Goal: Task Accomplishment & Management: Use online tool/utility

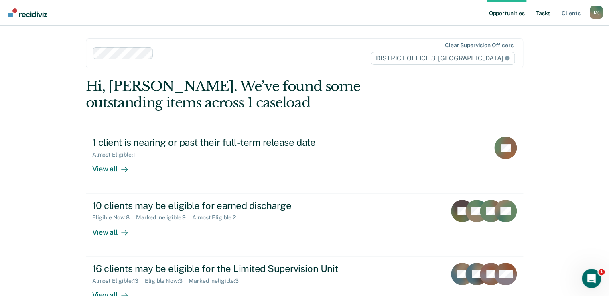
click at [546, 14] on link "Tasks" at bounding box center [543, 13] width 18 height 26
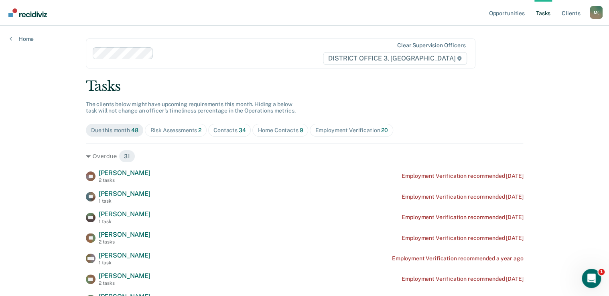
click at [265, 127] on span "Home Contacts 9" at bounding box center [280, 130] width 56 height 13
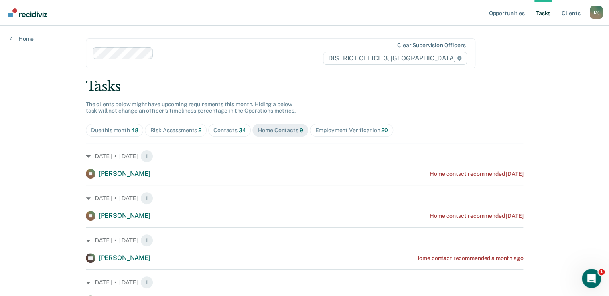
click at [233, 130] on div "Contacts 34" at bounding box center [229, 130] width 32 height 7
click at [239, 128] on span "34" at bounding box center [242, 130] width 7 height 6
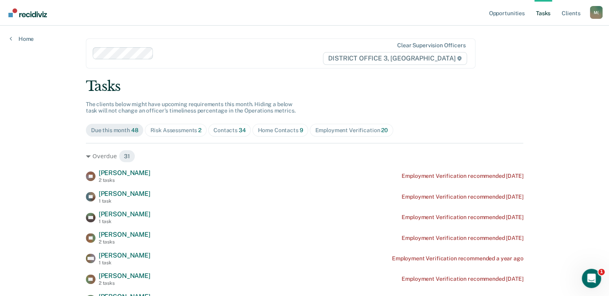
click at [239, 129] on span "34" at bounding box center [242, 130] width 7 height 6
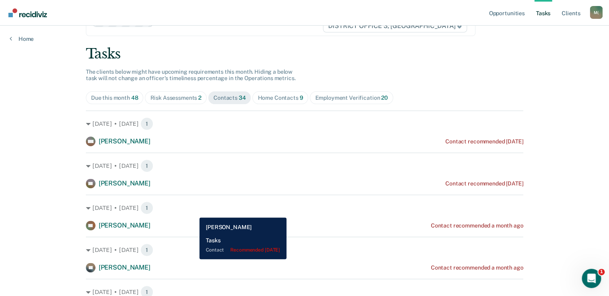
scroll to position [64, 0]
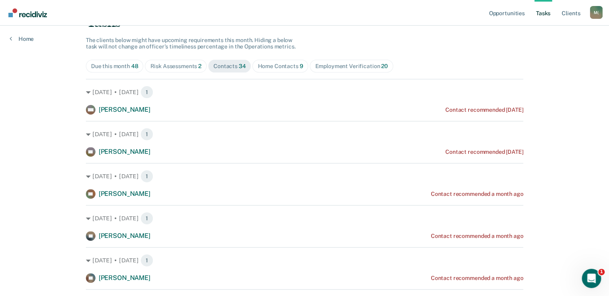
click at [263, 68] on div "Home Contacts 9" at bounding box center [279, 66] width 45 height 7
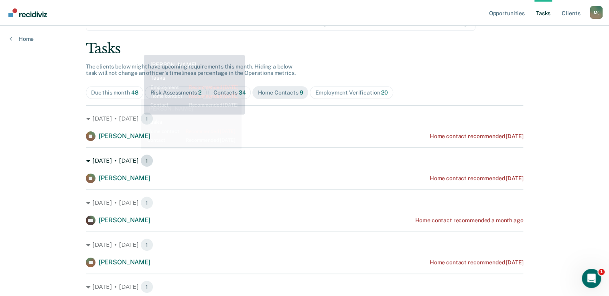
scroll to position [0, 0]
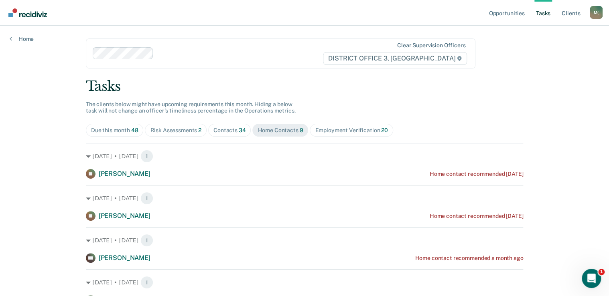
click at [168, 130] on div "Risk Assessments 2" at bounding box center [175, 130] width 51 height 7
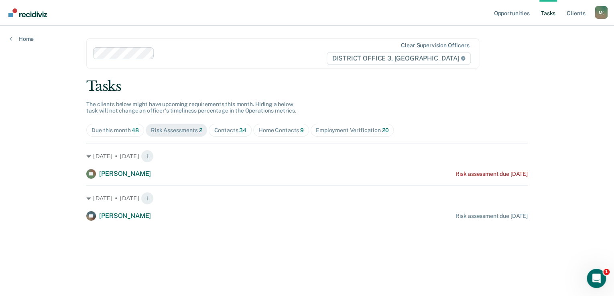
click at [116, 128] on div "Due this month 48" at bounding box center [114, 130] width 47 height 7
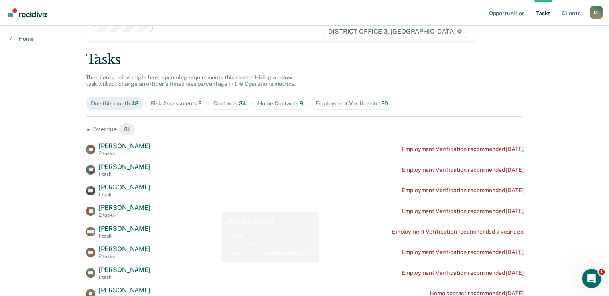
scroll to position [64, 0]
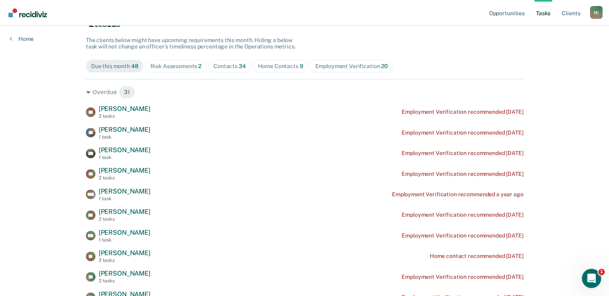
click at [263, 64] on div "Home Contacts 9" at bounding box center [279, 66] width 45 height 7
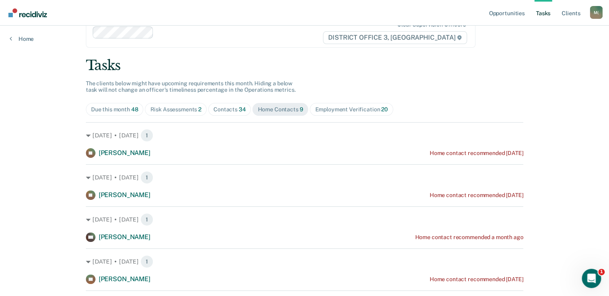
scroll to position [0, 0]
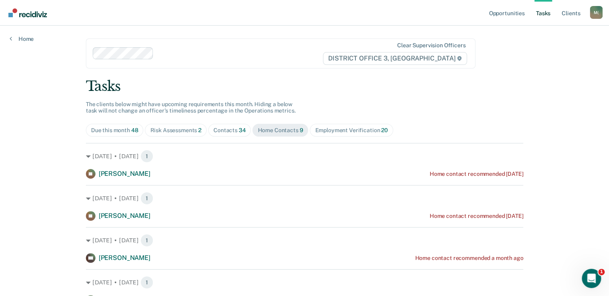
click at [221, 132] on div "Contacts 34" at bounding box center [229, 130] width 32 height 7
